Goal: Find specific page/section: Find specific page/section

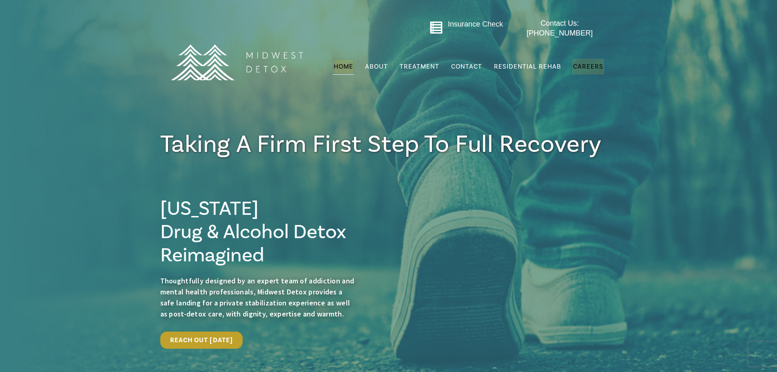
click at [593, 62] on span "Careers" at bounding box center [588, 66] width 30 height 8
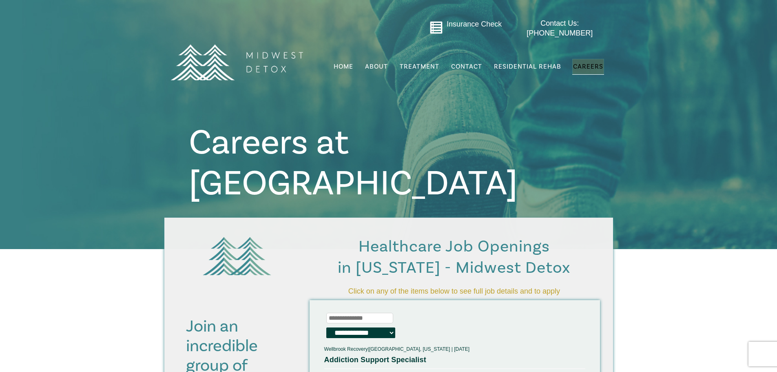
click at [523, 100] on div "Insurance Check Contact Us: [PHONE_NUMBER] Menu Home About FAQs Gallery Our Tea…" at bounding box center [388, 61] width 447 height 93
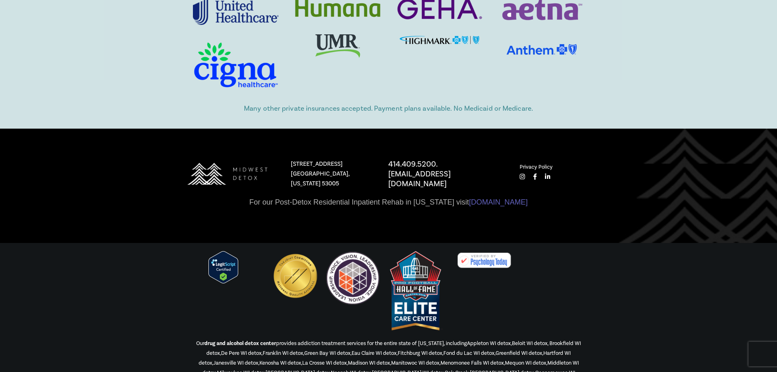
scroll to position [896, 0]
